Goal: Check status

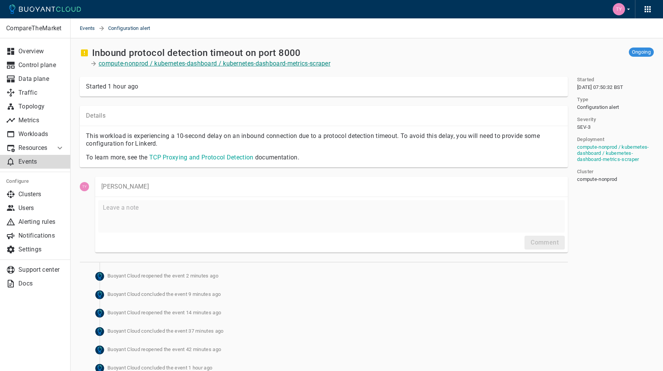
click at [322, 63] on p "compute-nonprod / kubernetes-dashboard / kubernetes-dashboard-metrics-scraper" at bounding box center [215, 64] width 232 height 8
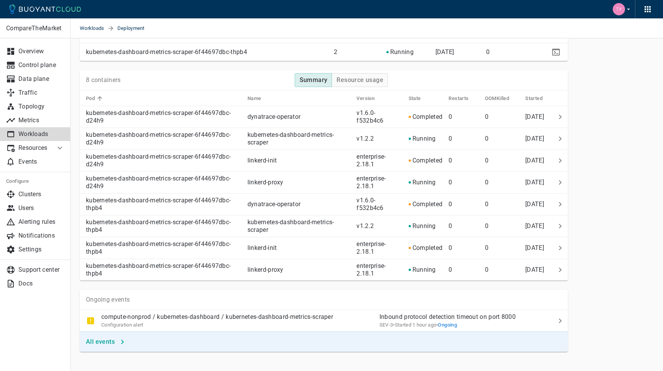
scroll to position [461, 0]
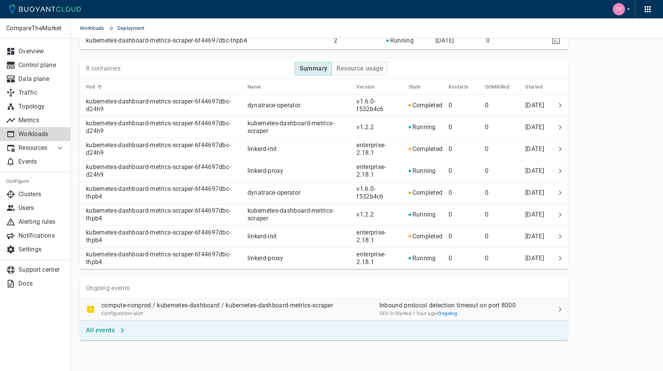
click at [560, 309] on icon at bounding box center [560, 309] width 3 height 5
